Goal: Check status: Check status

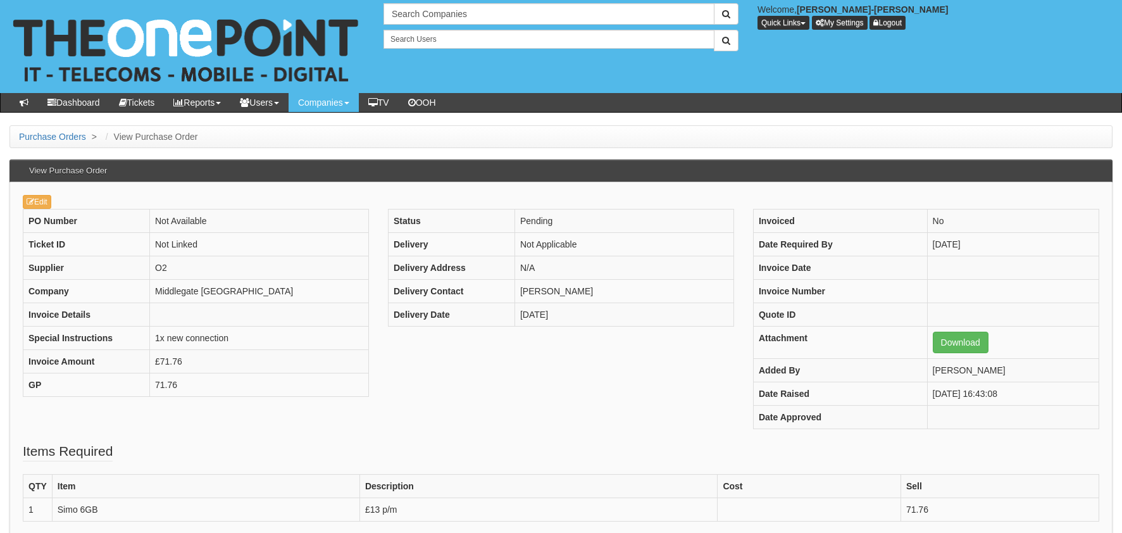
scroll to position [69, 0]
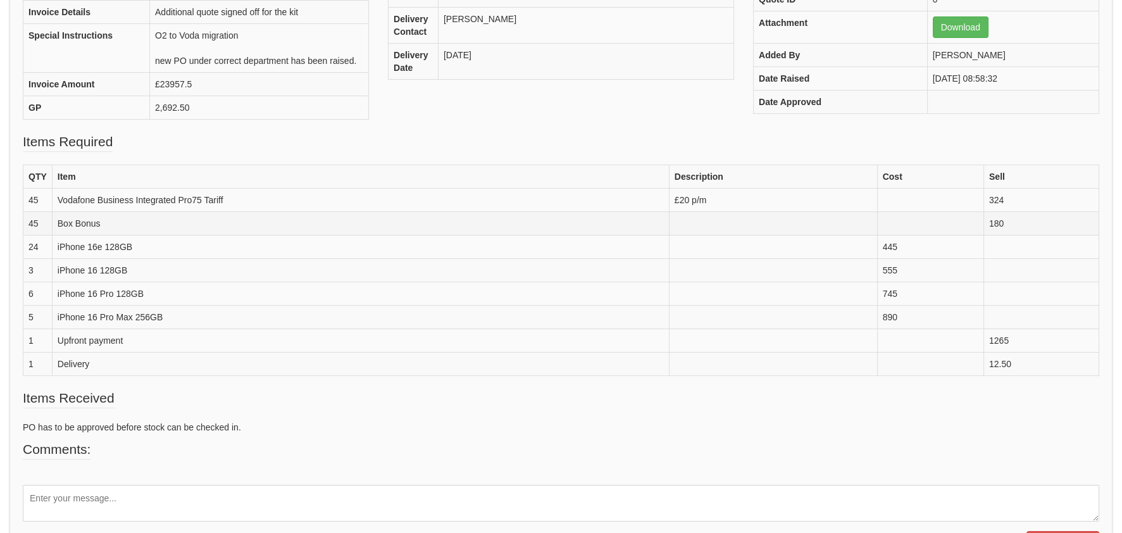
scroll to position [316, 0]
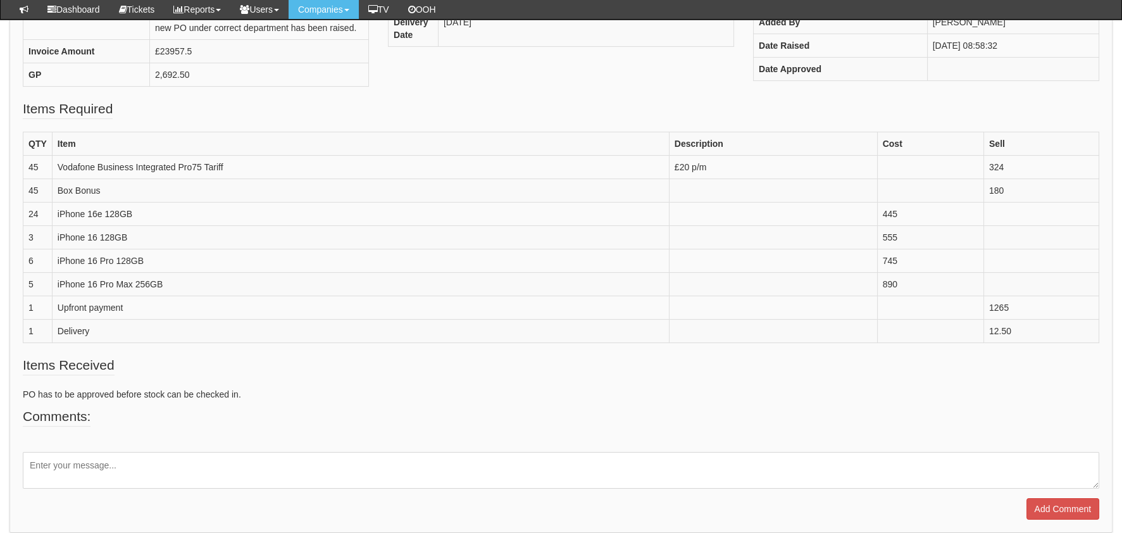
click at [420, 431] on fieldset "Comments: Add Comment" at bounding box center [561, 463] width 1076 height 113
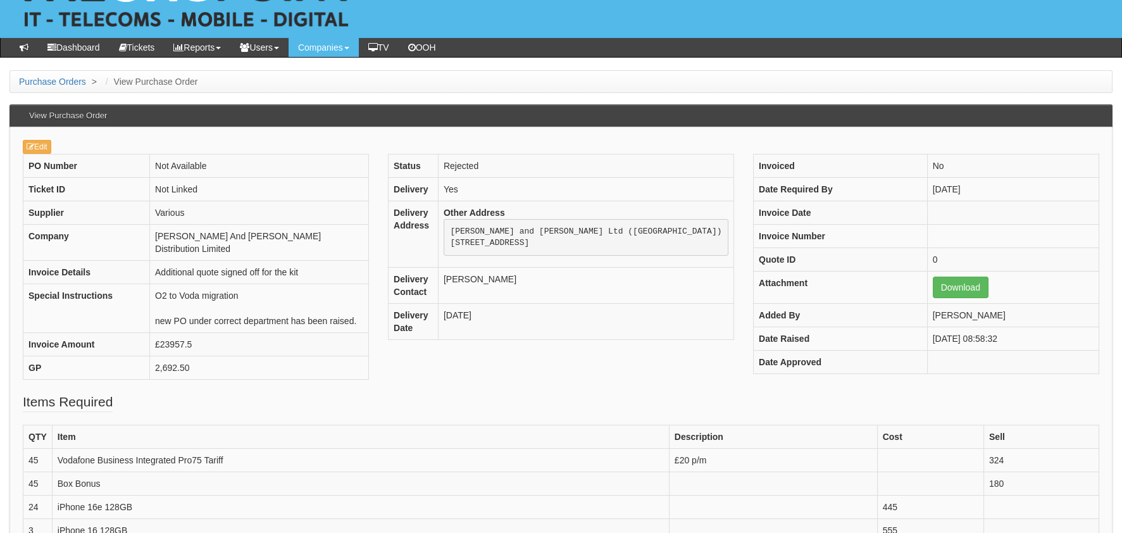
scroll to position [0, 0]
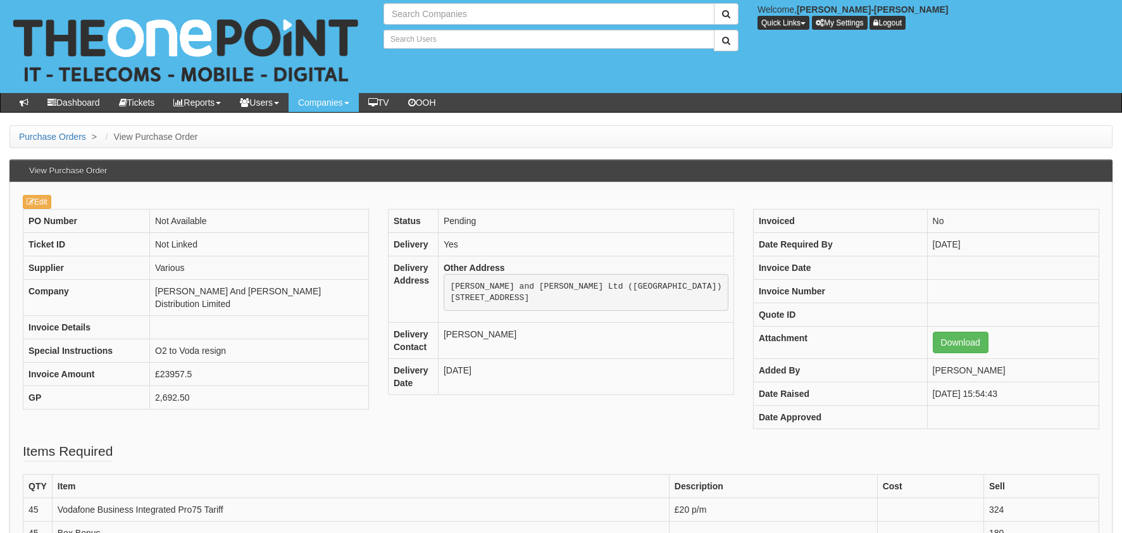
type input "Search Companies"
type input "Search Users"
